Goal: Task Accomplishment & Management: Use online tool/utility

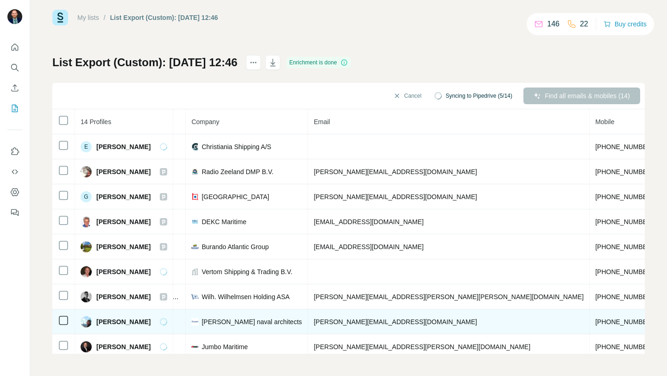
scroll to position [0, 238]
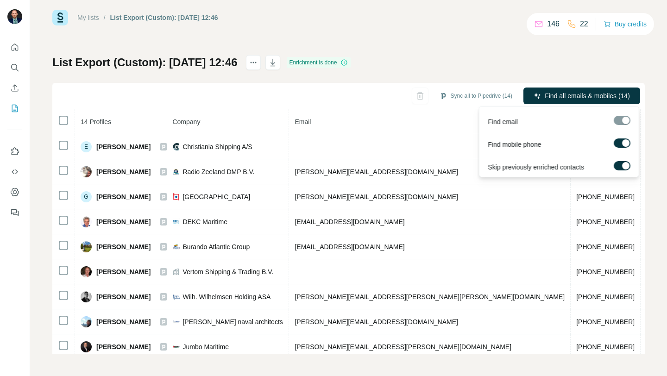
click at [623, 122] on div at bounding box center [622, 120] width 17 height 9
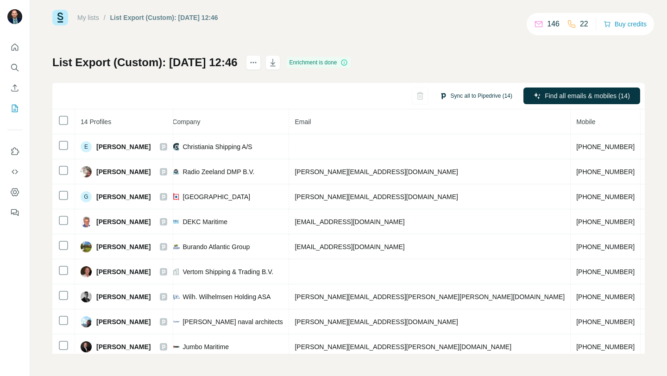
click at [474, 95] on button "Sync all to Pipedrive (14)" at bounding box center [476, 96] width 86 height 14
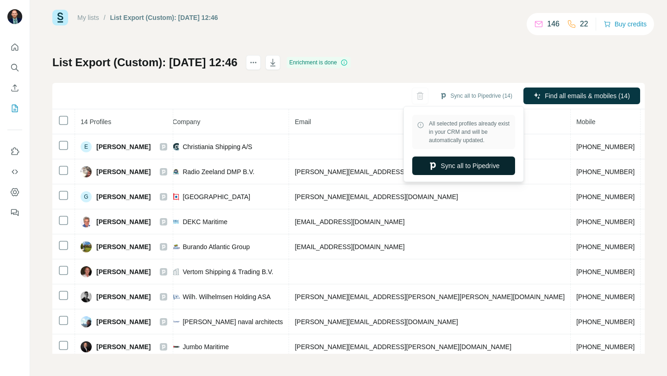
click at [466, 168] on button "Sync all to Pipedrive" at bounding box center [464, 166] width 103 height 19
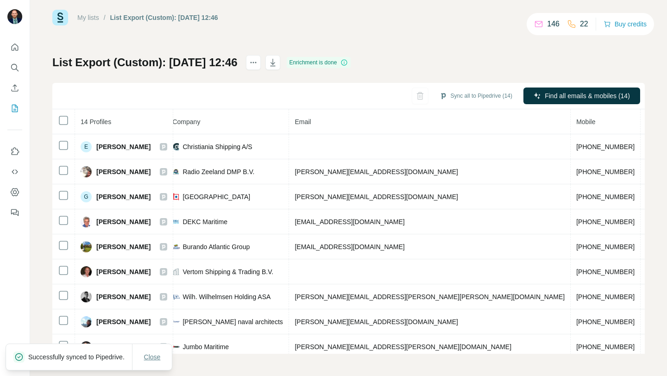
click at [152, 354] on span "Close" at bounding box center [152, 357] width 17 height 9
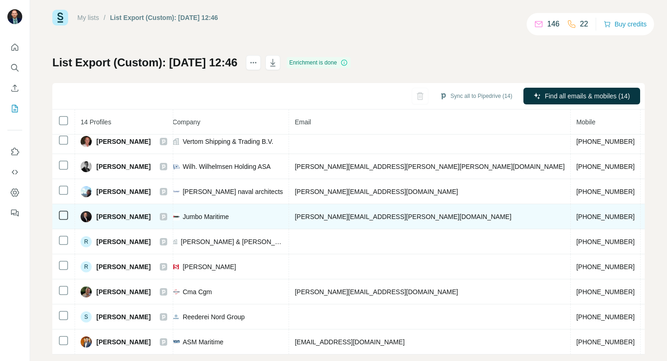
scroll to position [28, 0]
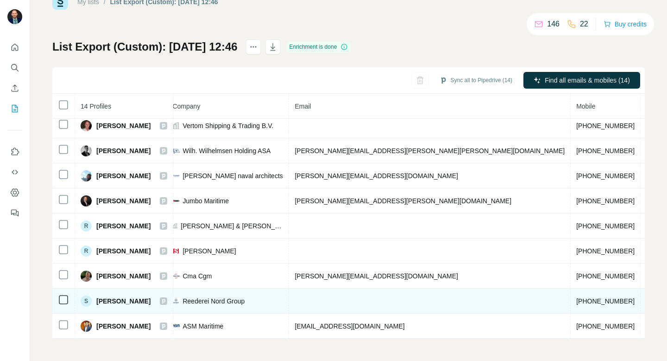
click at [106, 298] on span "[PERSON_NAME]" at bounding box center [123, 300] width 54 height 9
click at [85, 298] on div "S" at bounding box center [86, 300] width 11 height 11
click at [104, 298] on span "[PERSON_NAME]" at bounding box center [123, 300] width 54 height 9
click at [111, 302] on span "[PERSON_NAME]" at bounding box center [123, 300] width 54 height 9
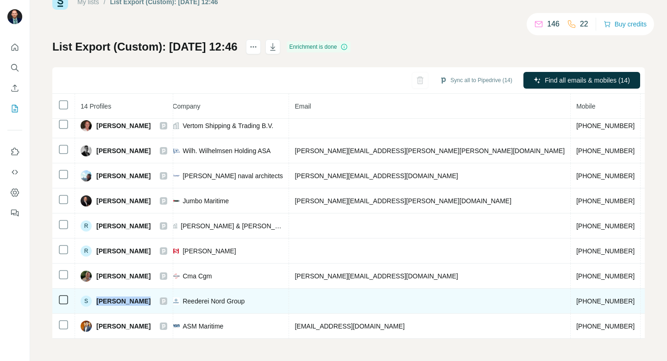
click at [111, 302] on span "[PERSON_NAME]" at bounding box center [123, 300] width 54 height 9
drag, startPoint x: 533, startPoint y: 302, endPoint x: 464, endPoint y: 299, distance: 69.6
copy span "[DOMAIN_NAME]"
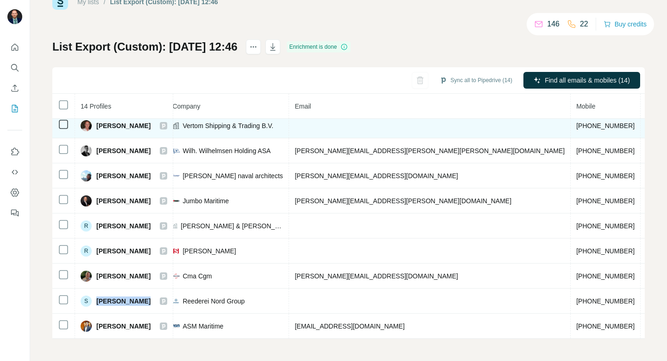
scroll to position [129, 238]
